Goal: Go to known website: Access a specific website the user already knows

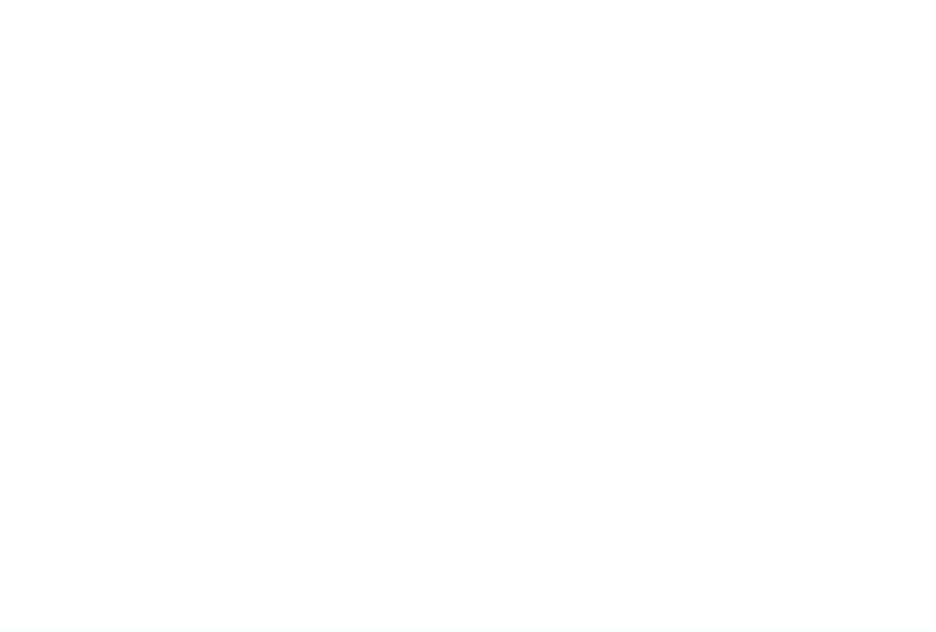
click at [601, 228] on main at bounding box center [468, 316] width 936 height 632
